Goal: Transaction & Acquisition: Subscribe to service/newsletter

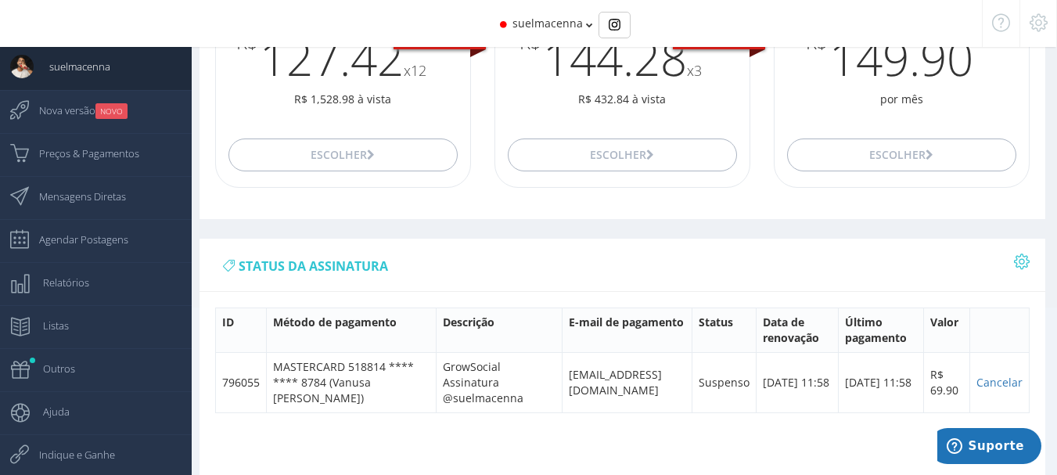
scroll to position [170, 0]
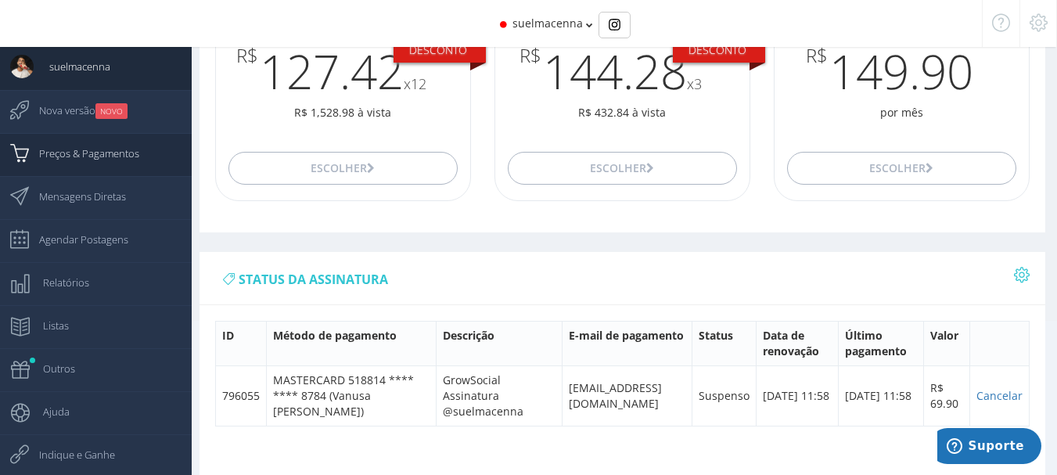
click at [130, 149] on span "Preços & Pagamentos" at bounding box center [81, 153] width 116 height 39
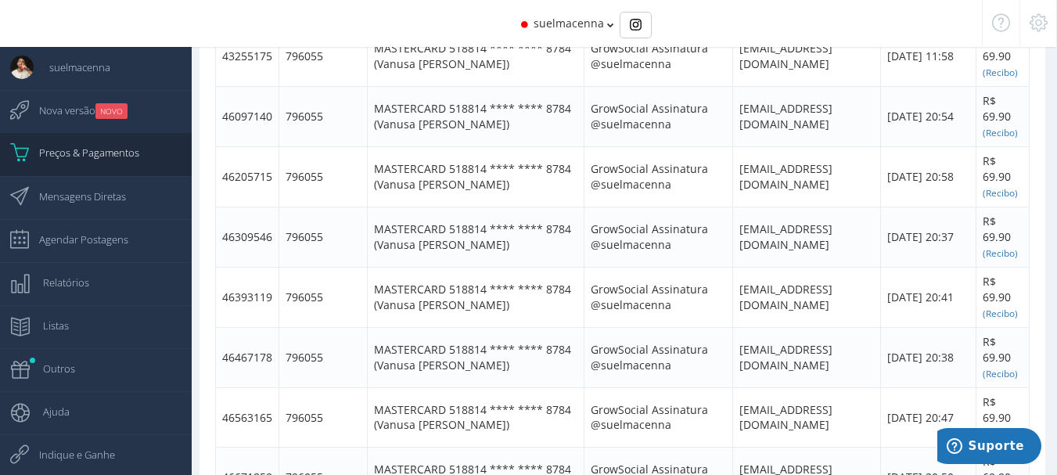
scroll to position [795, 0]
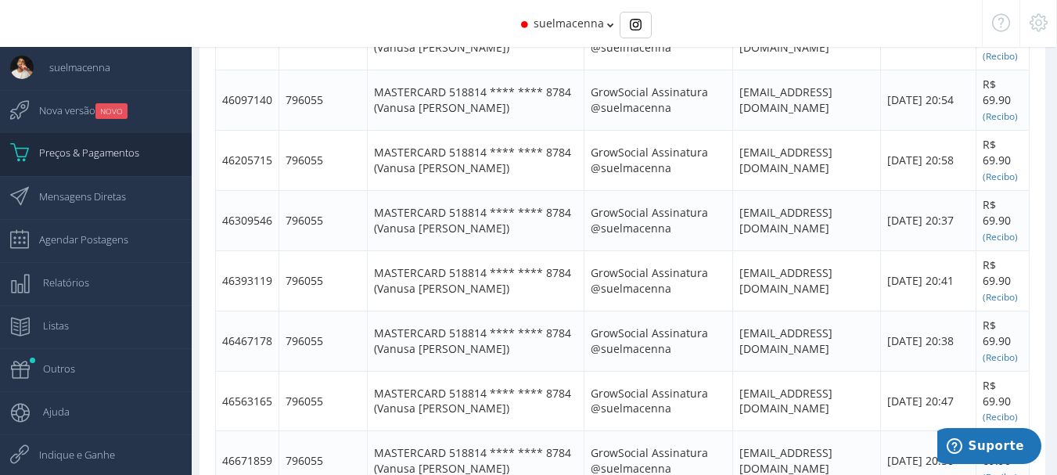
click at [209, 26] on div "suelmacenna" at bounding box center [528, 23] width 907 height 47
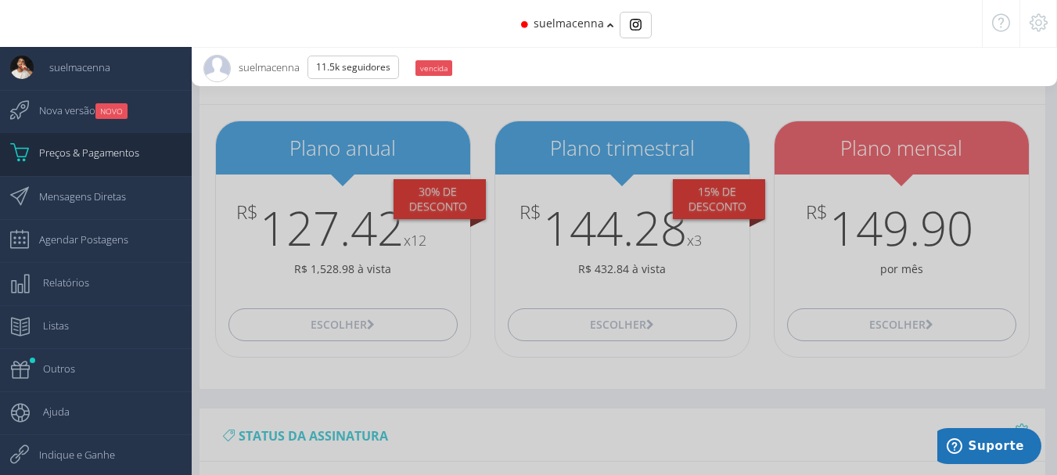
scroll to position [0, 0]
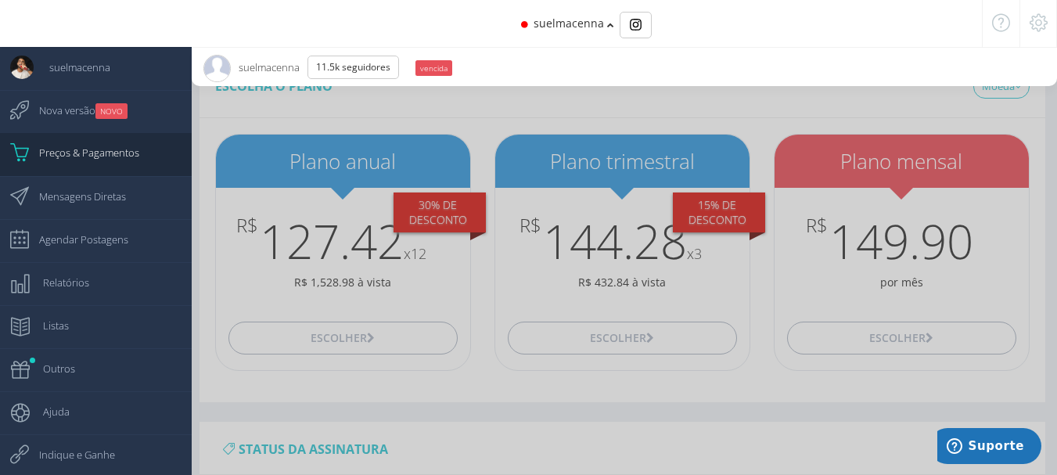
click at [610, 27] on icon at bounding box center [610, 25] width 7 height 11
